Goal: Task Accomplishment & Management: Complete application form

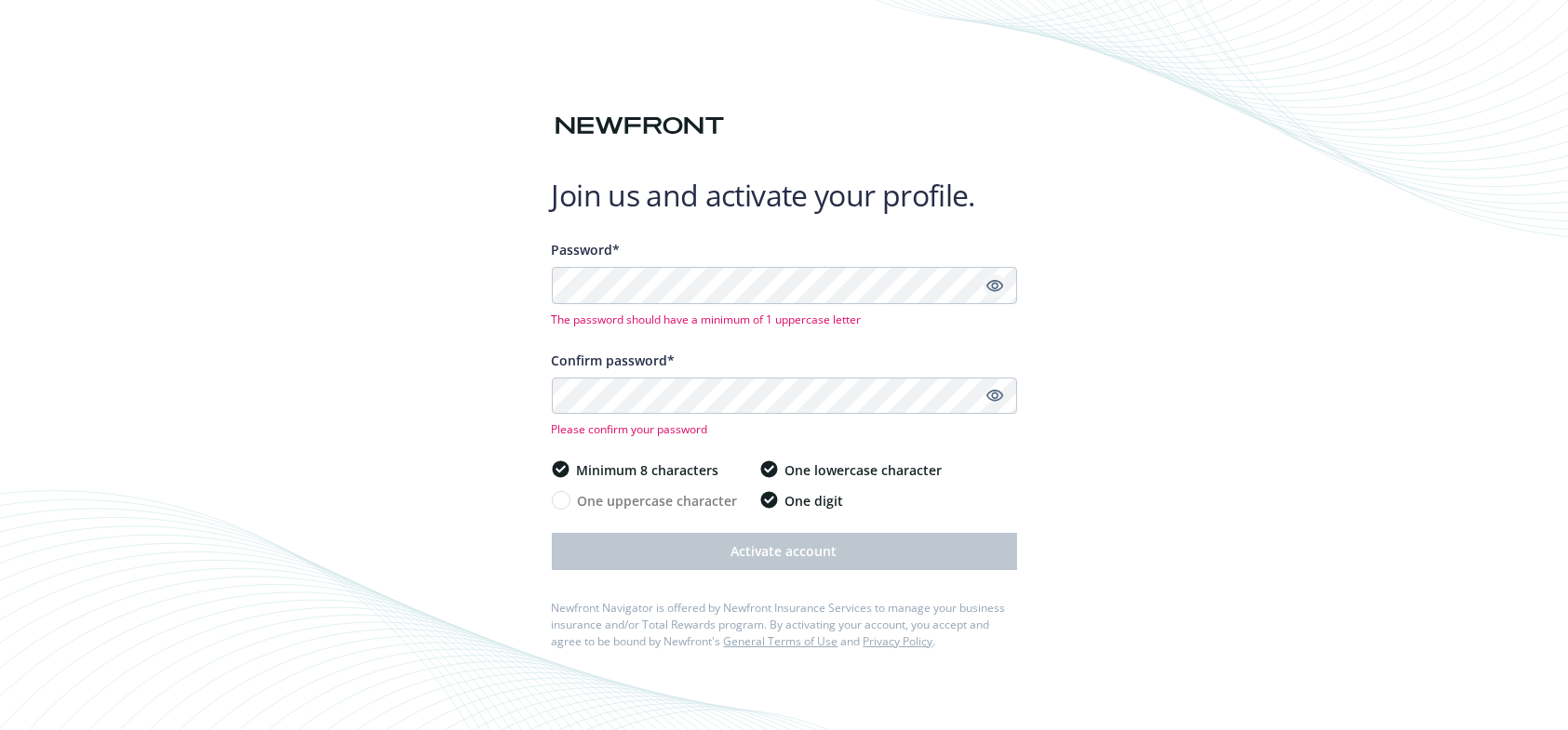
click at [988, 290] on icon "Show password" at bounding box center [995, 286] width 17 height 17
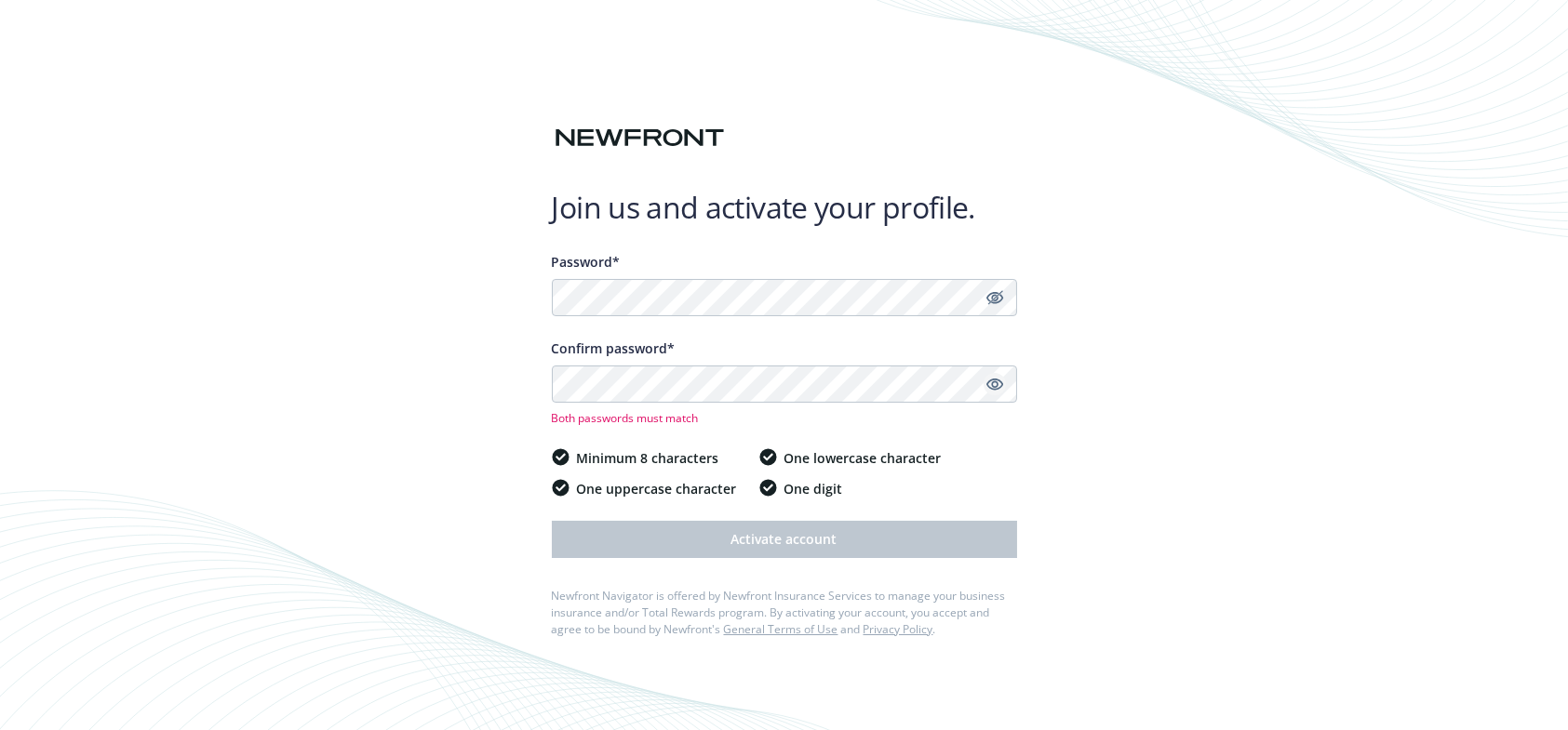
click at [990, 384] on icon "Show password" at bounding box center [995, 384] width 17 height 17
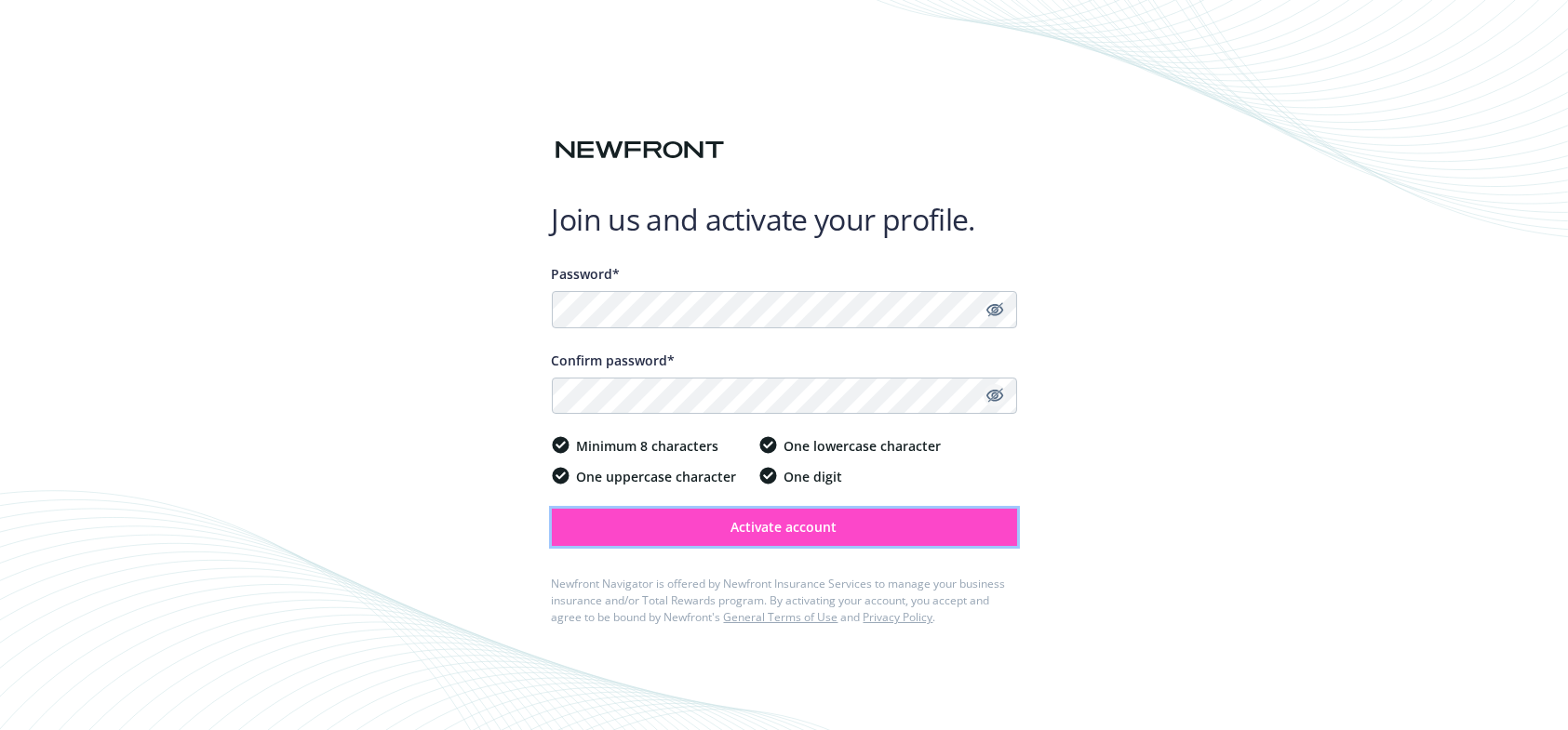
click at [717, 527] on button "Activate account" at bounding box center [784, 526] width 466 height 37
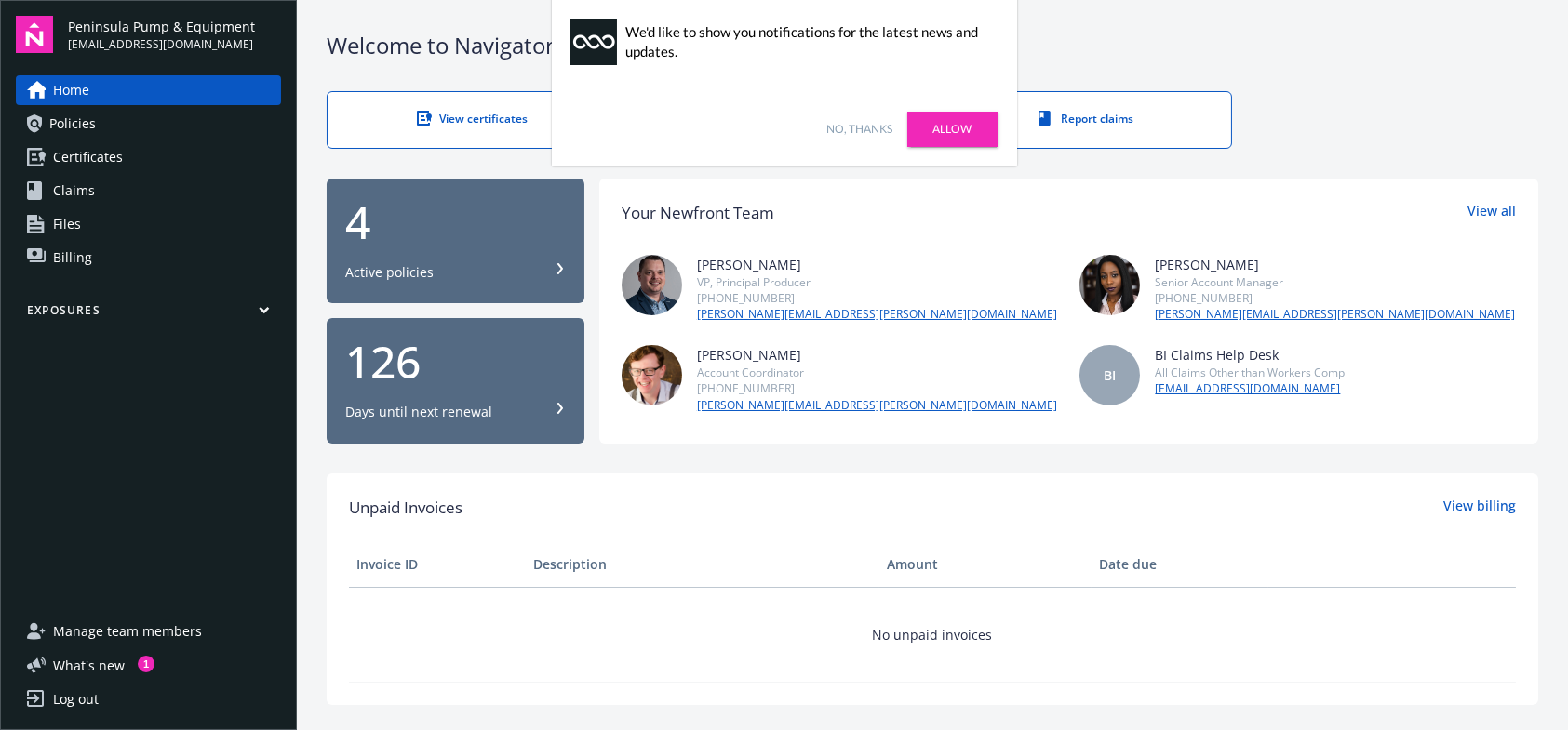
click at [844, 122] on link "No, thanks" at bounding box center [860, 130] width 66 height 17
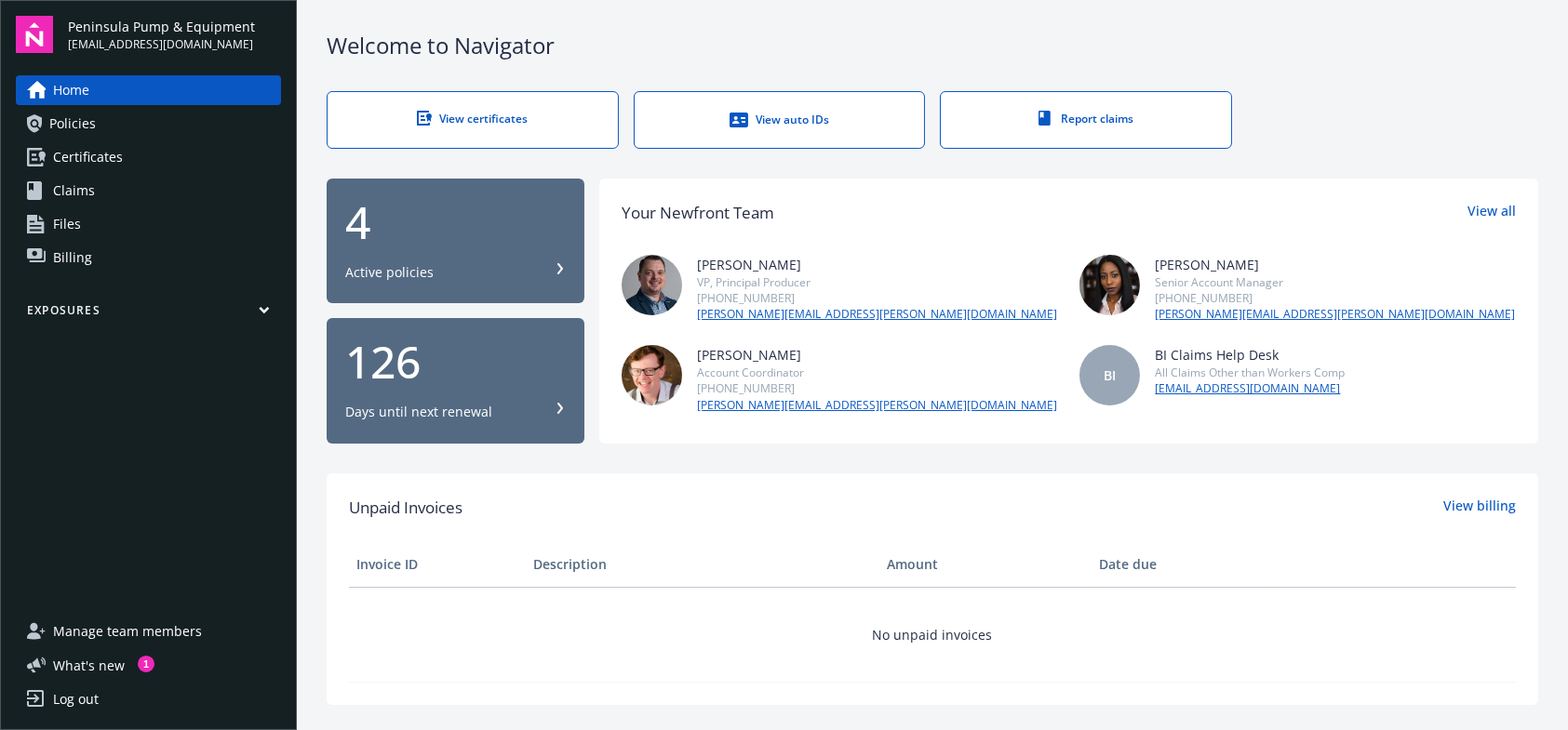
click at [157, 157] on link "Certificates" at bounding box center [148, 157] width 265 height 30
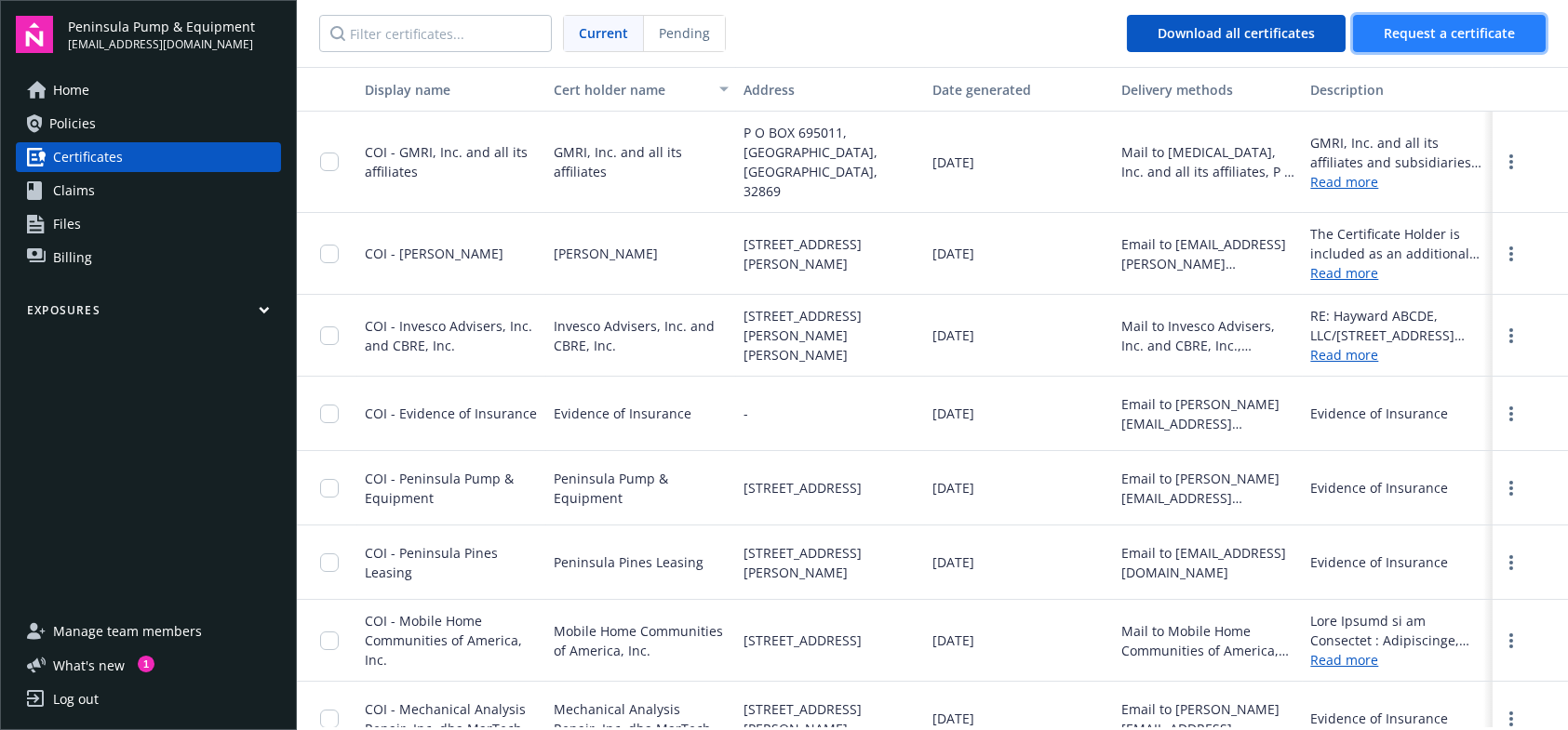
click at [1393, 33] on span "Request a certificate" at bounding box center [1448, 32] width 131 height 17
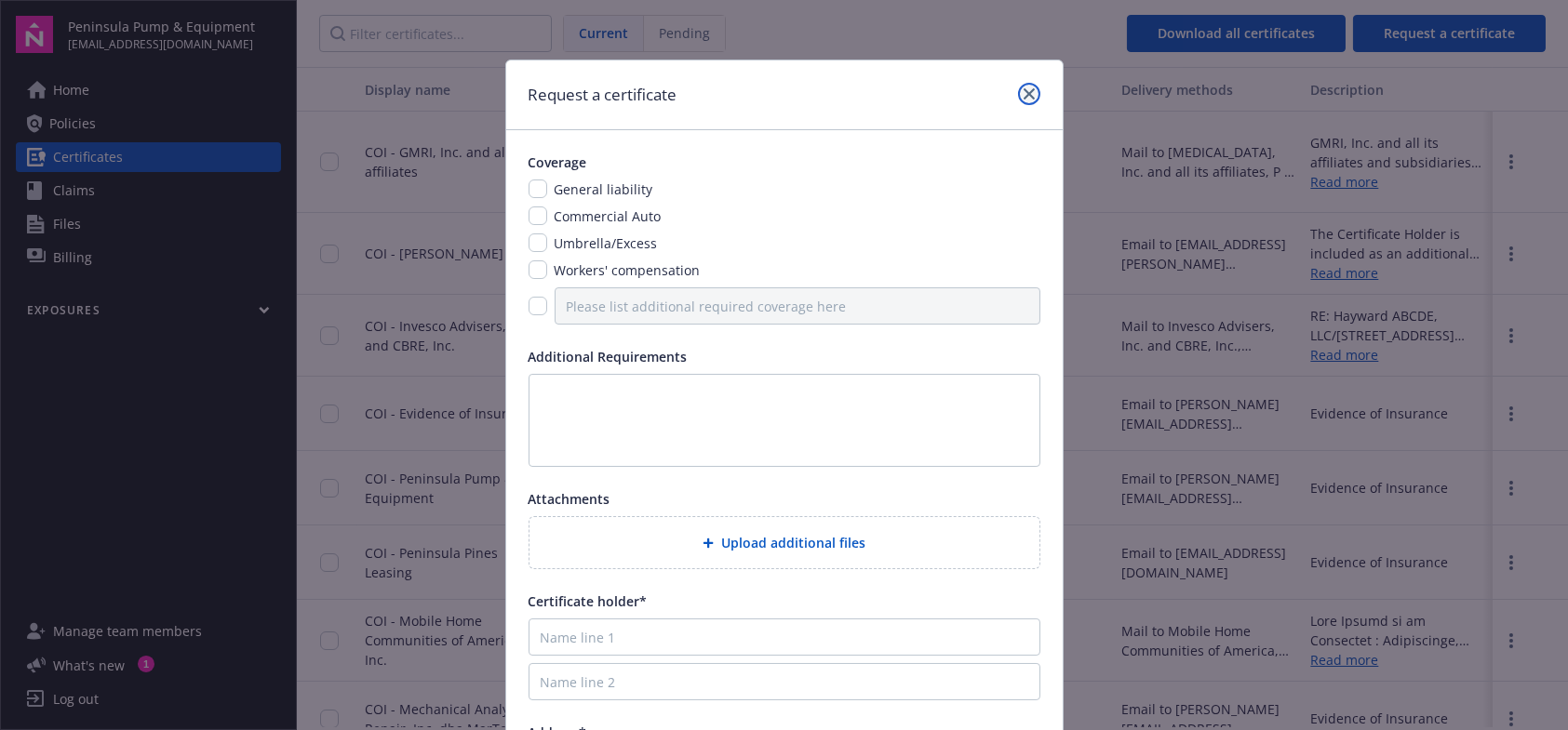
click at [1018, 102] on link "close" at bounding box center [1029, 94] width 22 height 22
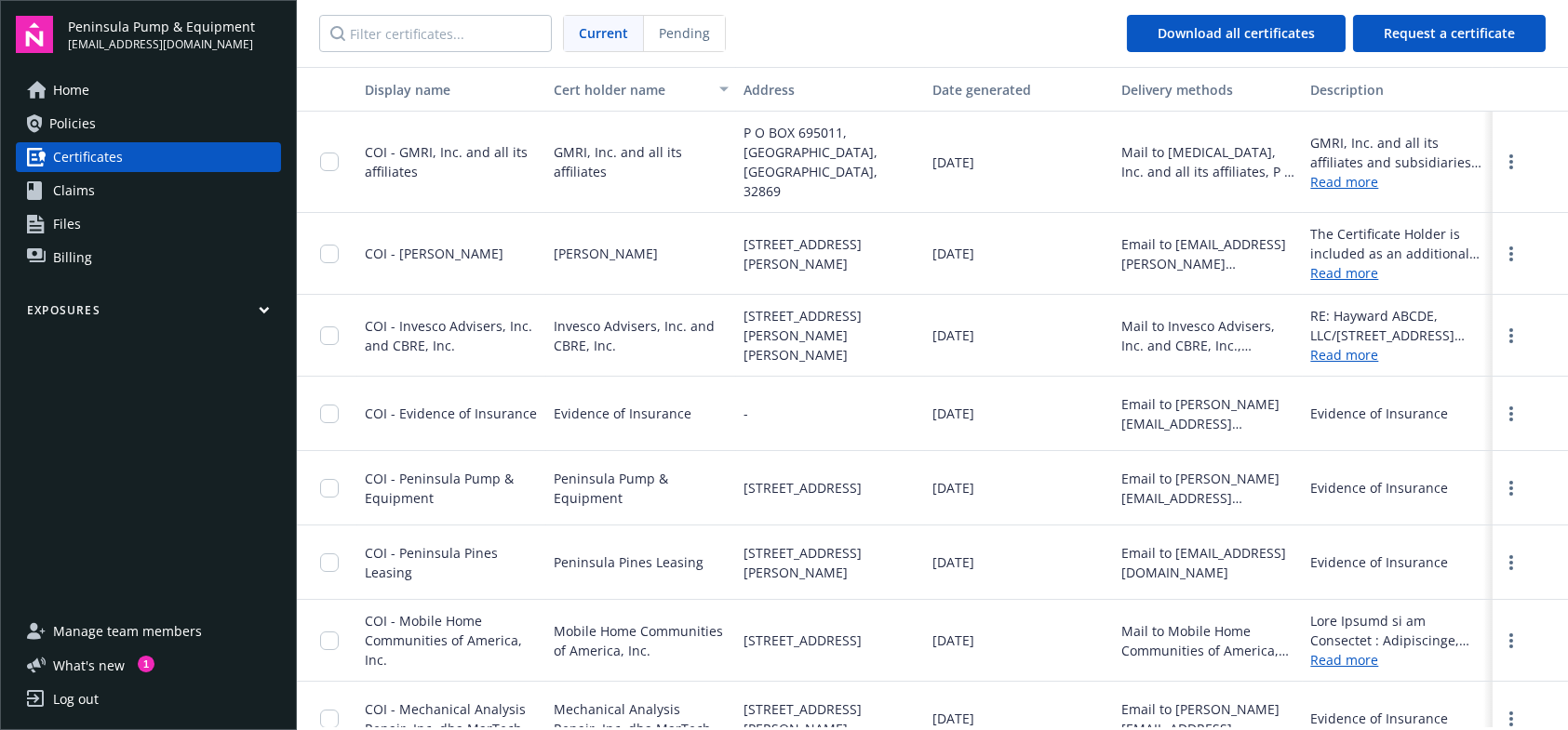
click at [98, 120] on link "Policies" at bounding box center [148, 123] width 265 height 30
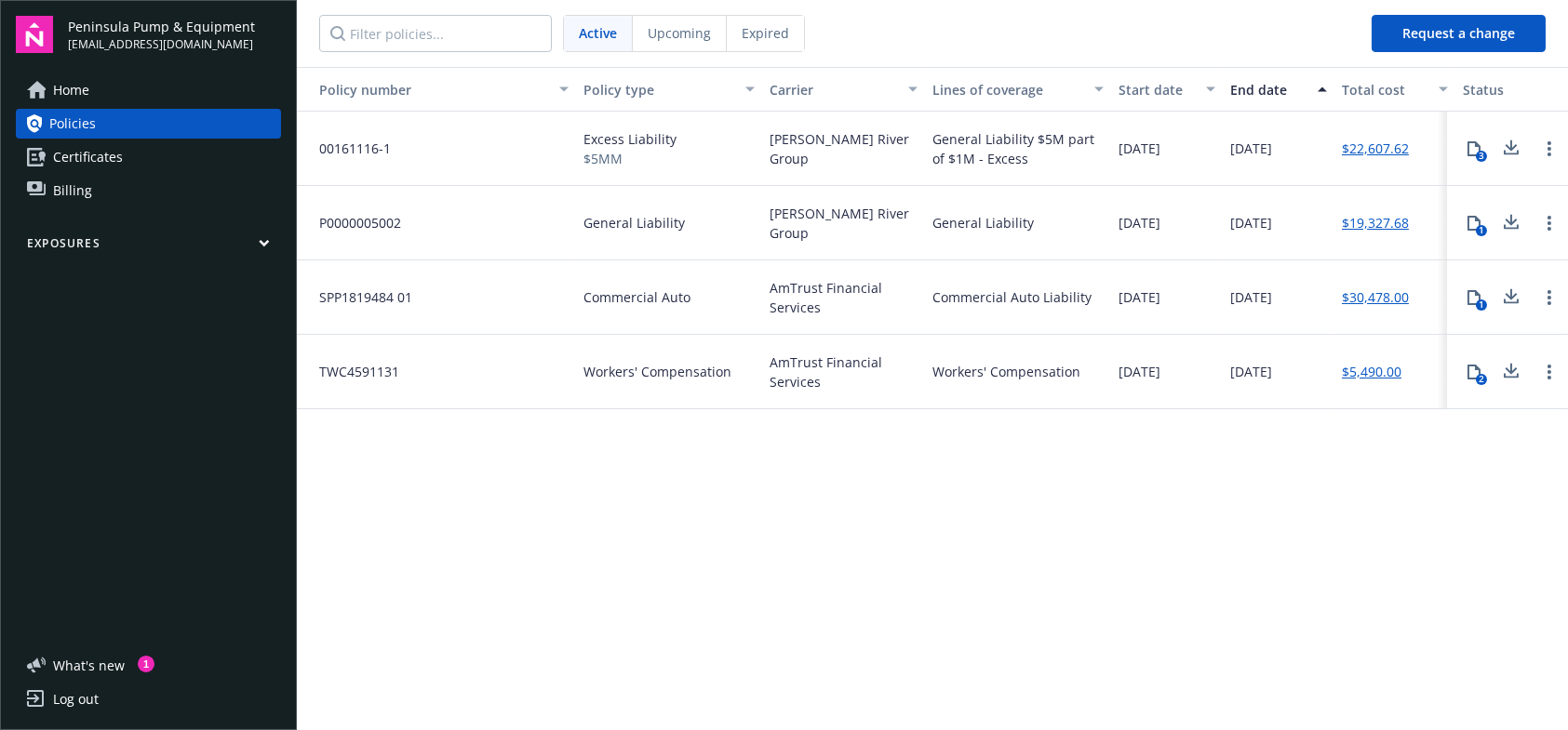
click at [169, 151] on link "Certificates" at bounding box center [148, 157] width 265 height 30
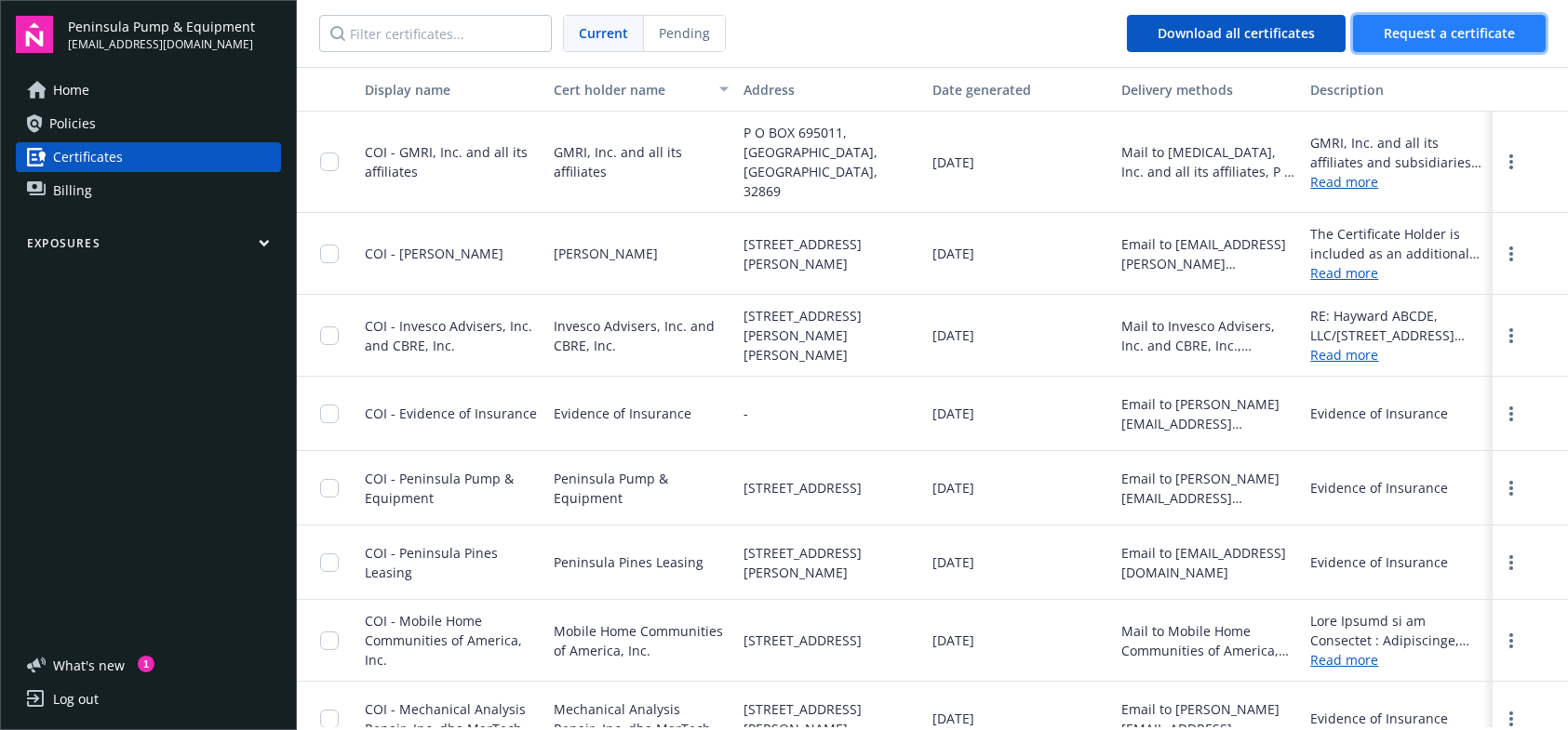
click at [1407, 30] on span "Request a certificate" at bounding box center [1448, 32] width 131 height 17
